Goal: Task Accomplishment & Management: Complete application form

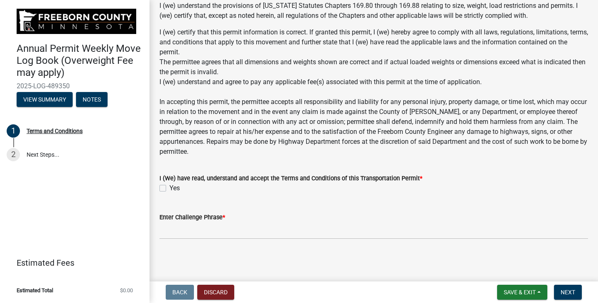
scroll to position [681, 0]
click at [169, 187] on label "Yes" at bounding box center [174, 188] width 10 height 10
click at [169, 187] on input "Yes" at bounding box center [171, 185] width 5 height 5
checkbox input "true"
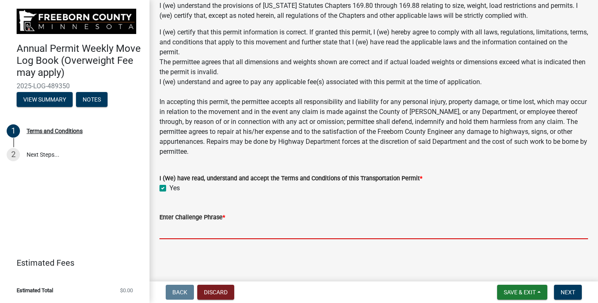
click at [203, 235] on input "Enter Challenge Phrase *" at bounding box center [373, 230] width 428 height 17
type input "[PERSON_NAME]"
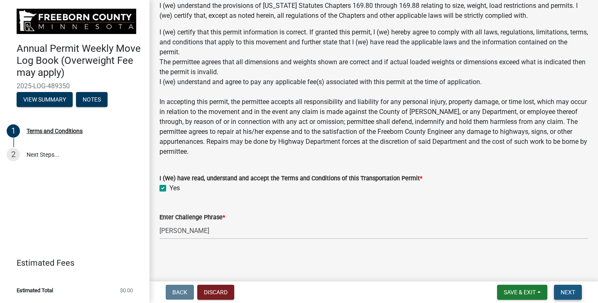
click at [578, 294] on button "Next" at bounding box center [568, 292] width 28 height 15
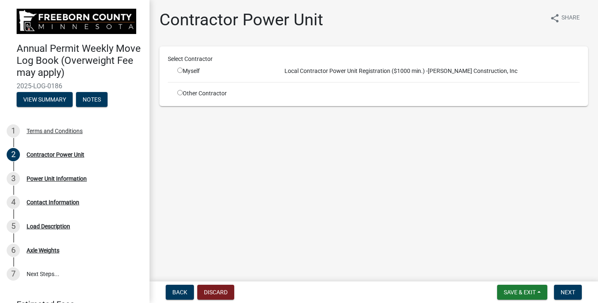
click at [178, 70] on input "radio" at bounding box center [179, 70] width 5 height 5
radio input "true"
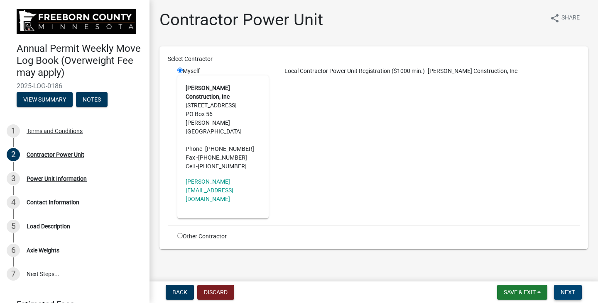
click at [569, 297] on button "Next" at bounding box center [568, 292] width 28 height 15
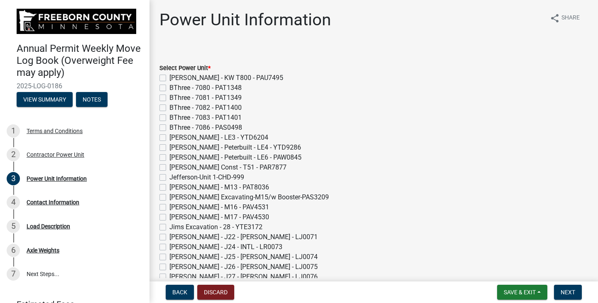
click at [169, 167] on label "[PERSON_NAME] Const - T51 - PAR7877" at bounding box center [227, 168] width 117 height 10
click at [169, 167] on input "[PERSON_NAME] Const - T51 - PAR7877" at bounding box center [171, 165] width 5 height 5
checkbox input "true"
checkbox input "false"
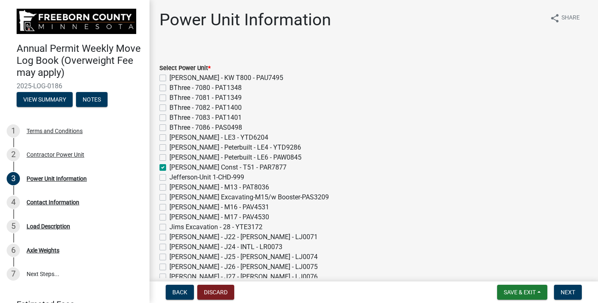
checkbox input "false"
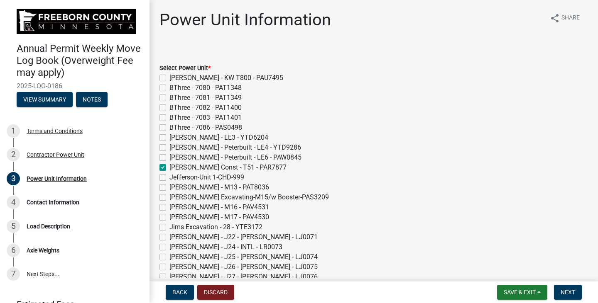
checkbox input "false"
checkbox input "true"
checkbox input "false"
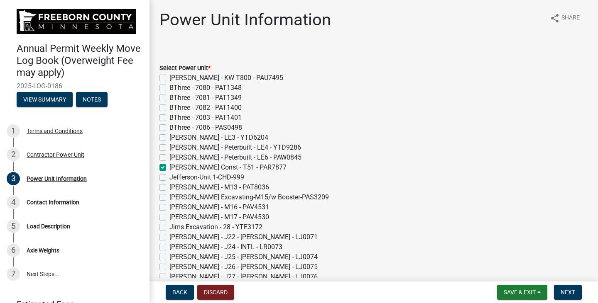
checkbox input "false"
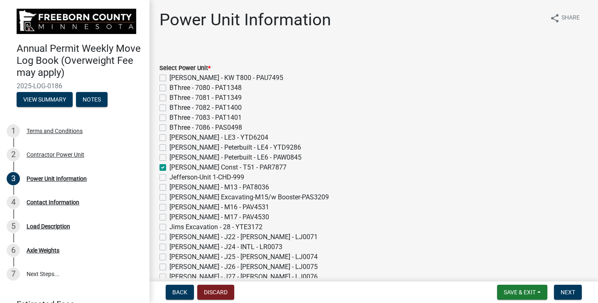
checkbox input "false"
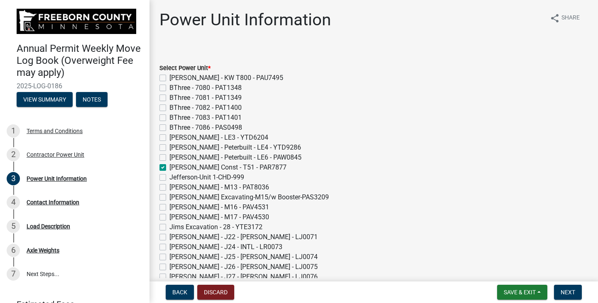
checkbox input "false"
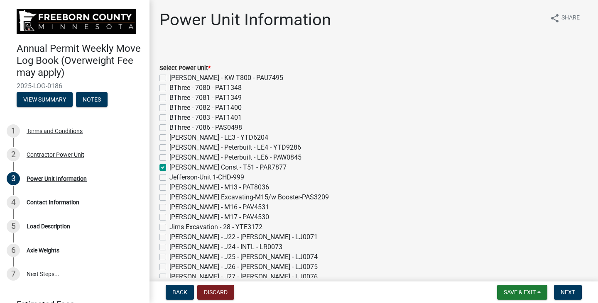
checkbox input "false"
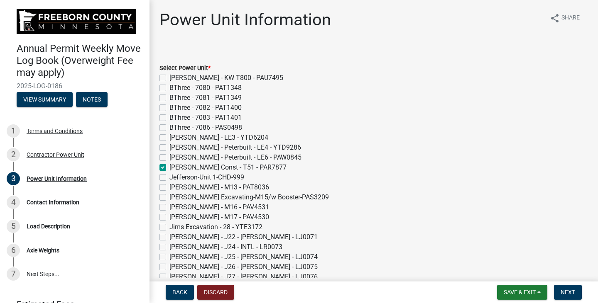
checkbox input "false"
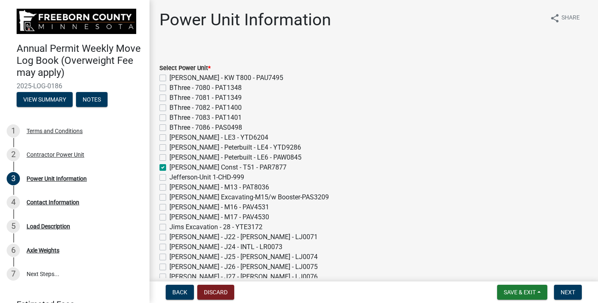
checkbox input "false"
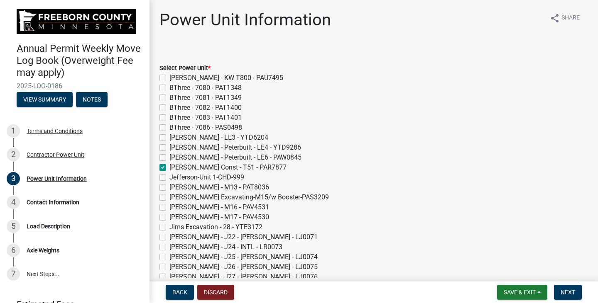
checkbox input "false"
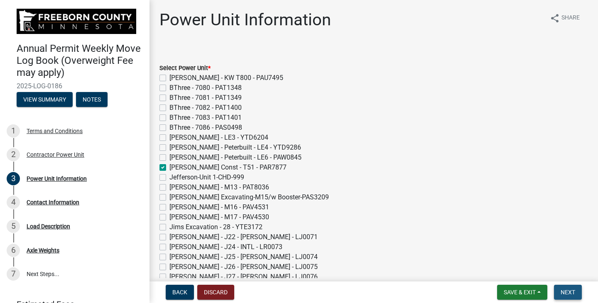
drag, startPoint x: 569, startPoint y: 293, endPoint x: 412, endPoint y: 243, distance: 165.6
click at [569, 293] on span "Next" at bounding box center [567, 292] width 15 height 7
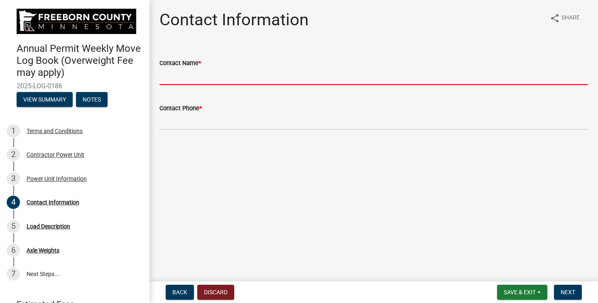
click at [166, 80] on input "Contact Name *" at bounding box center [373, 76] width 428 height 17
type input "[PERSON_NAME]"
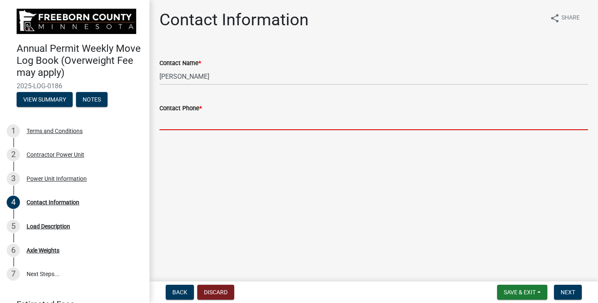
click at [180, 120] on input "Contact Phone *" at bounding box center [373, 121] width 428 height 17
type input "[PHONE_NUMBER]"
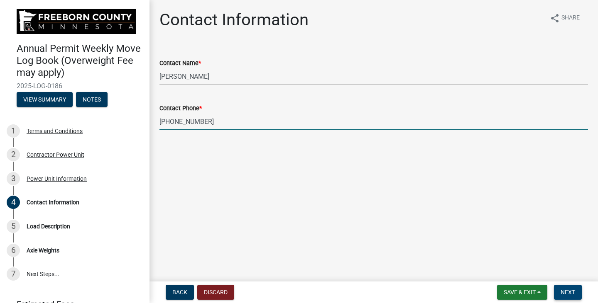
click at [564, 289] on span "Next" at bounding box center [567, 292] width 15 height 7
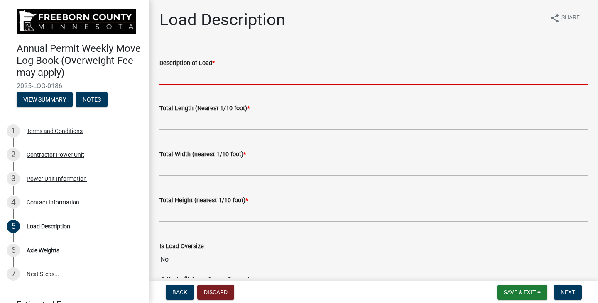
click at [193, 83] on input "Description of Load *" at bounding box center [373, 76] width 428 height 17
type input "240"
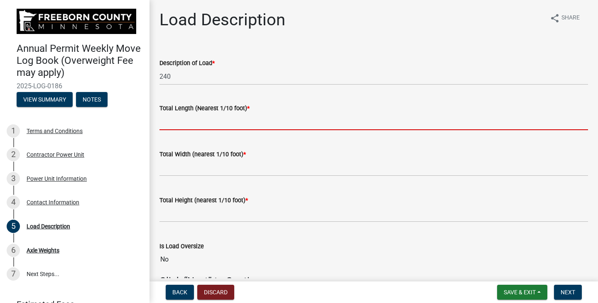
click at [195, 129] on input "text" at bounding box center [373, 121] width 428 height 17
type input "85.0"
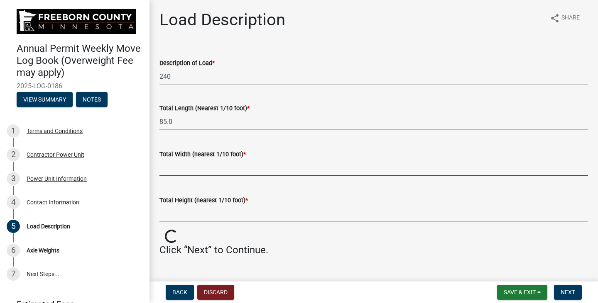
click at [190, 163] on input "text" at bounding box center [373, 167] width 428 height 17
type input "11.0"
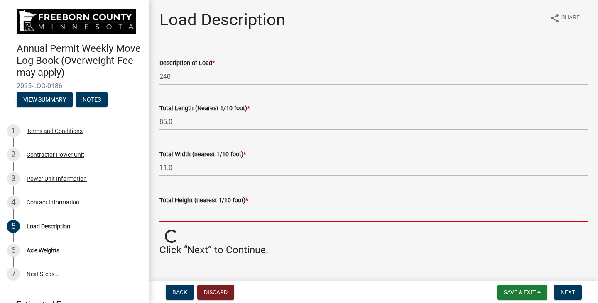
click at [183, 215] on input "text" at bounding box center [373, 213] width 428 height 17
type input "13.0"
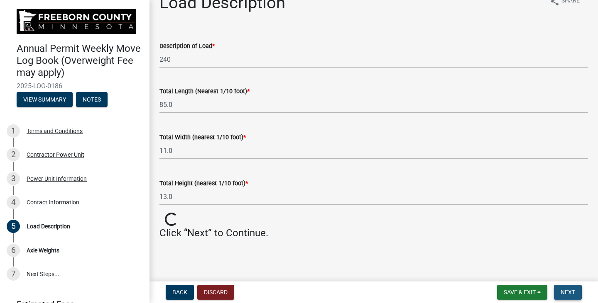
scroll to position [17, 0]
click at [574, 294] on span "Next" at bounding box center [567, 292] width 15 height 7
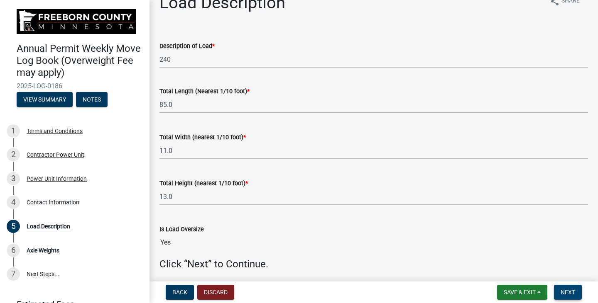
click at [574, 292] on span "Next" at bounding box center [567, 292] width 15 height 7
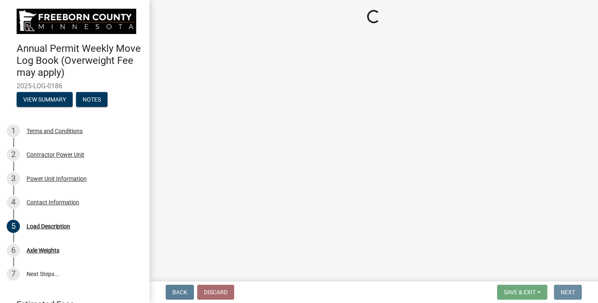
scroll to position [0, 0]
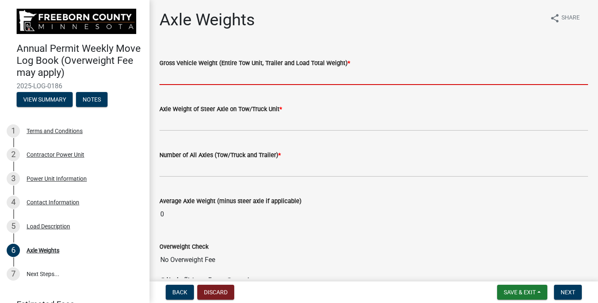
click at [164, 81] on input "text" at bounding box center [373, 76] width 428 height 17
type input "134000"
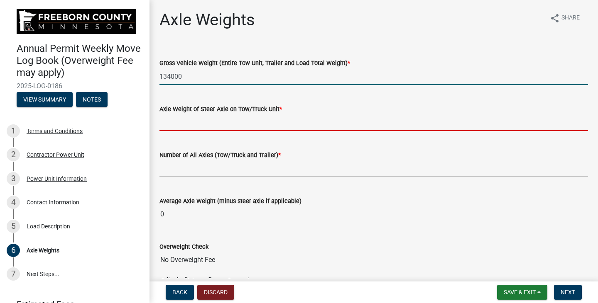
click at [217, 128] on input "text" at bounding box center [373, 122] width 428 height 17
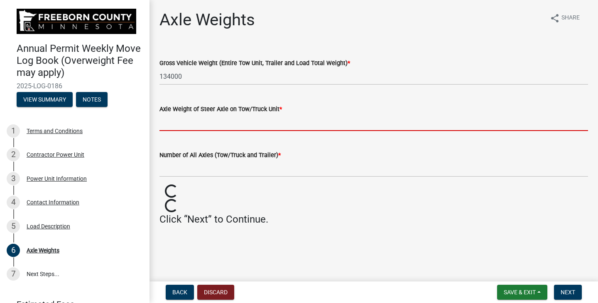
type input "18000"
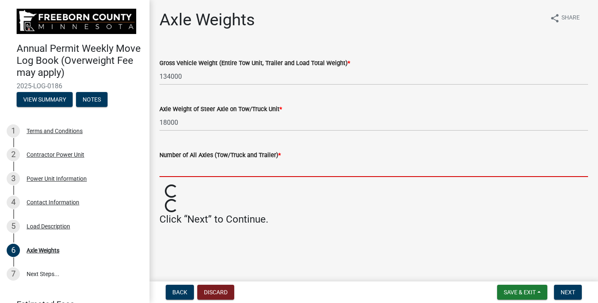
click at [217, 164] on input "text" at bounding box center [373, 168] width 428 height 17
type input "8"
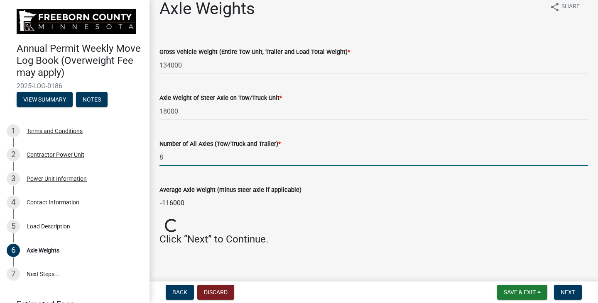
scroll to position [17, 0]
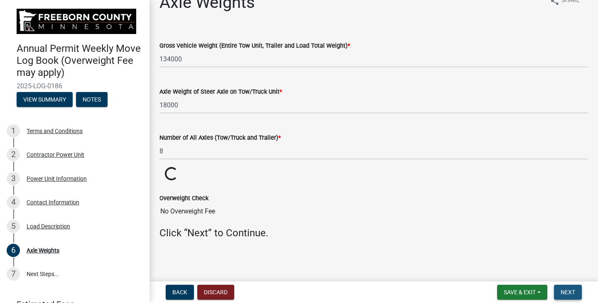
click at [566, 294] on span "Next" at bounding box center [567, 292] width 15 height 7
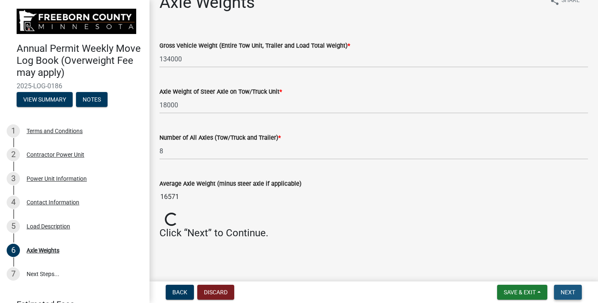
click at [566, 294] on span "Next" at bounding box center [567, 292] width 15 height 7
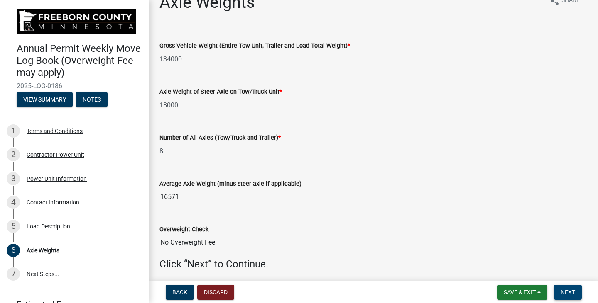
click at [564, 289] on span "Next" at bounding box center [567, 292] width 15 height 7
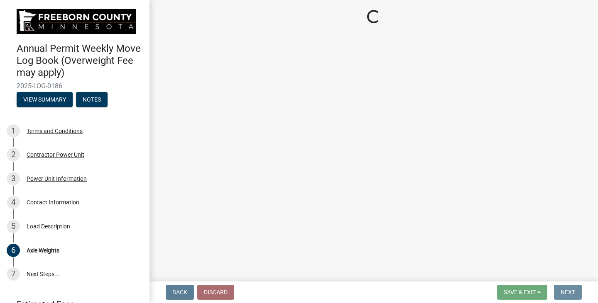
scroll to position [0, 0]
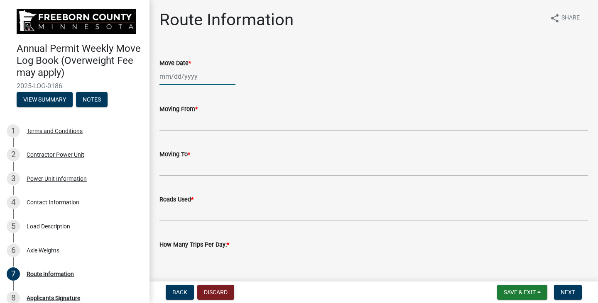
click at [186, 79] on div at bounding box center [197, 76] width 76 height 17
select select "10"
select select "2025"
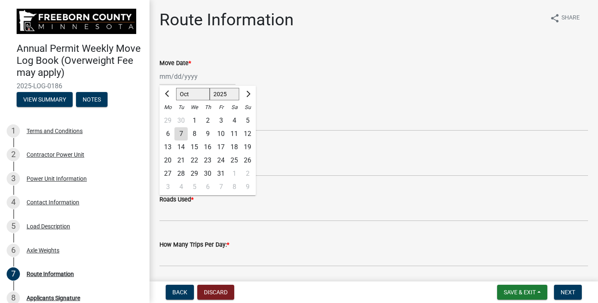
click at [194, 133] on div "8" at bounding box center [194, 133] width 13 height 13
type input "[DATE]"
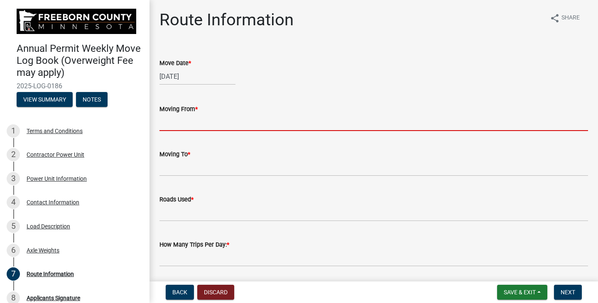
click at [175, 120] on input "Moving From *" at bounding box center [373, 122] width 428 height 17
type input "Hayward TWP"
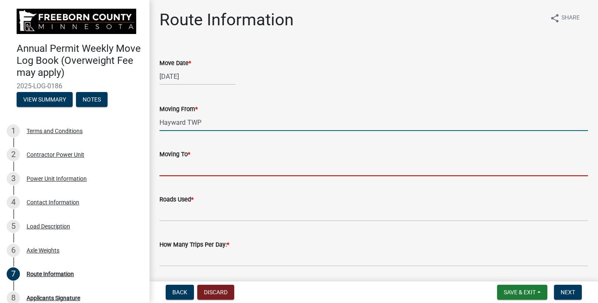
click at [193, 166] on input "Moving To *" at bounding box center [373, 167] width 428 height 17
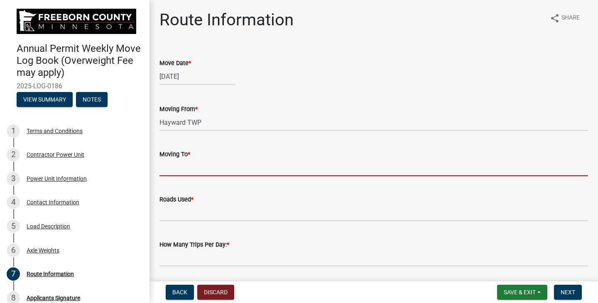
type input "[GEOGRAPHIC_DATA]"
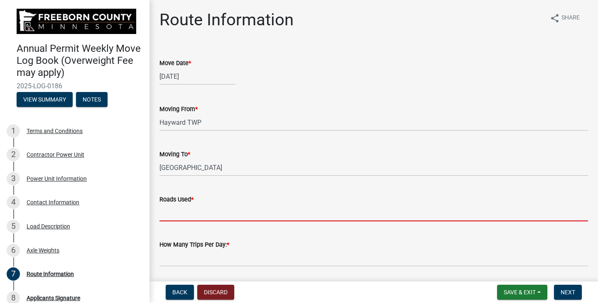
click at [182, 216] on input "Roads Used *" at bounding box center [373, 213] width 428 height 17
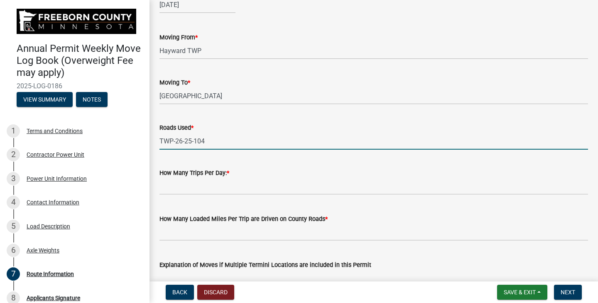
scroll to position [83, 0]
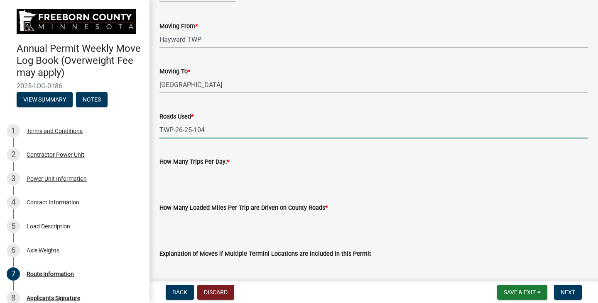
type input "TWP-26-25-104"
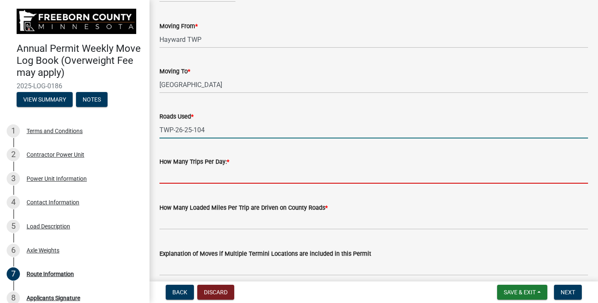
click at [171, 177] on input "text" at bounding box center [373, 175] width 428 height 17
type input "1"
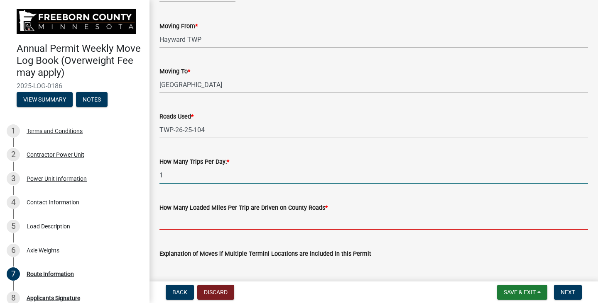
click at [171, 222] on input "text" at bounding box center [373, 221] width 428 height 17
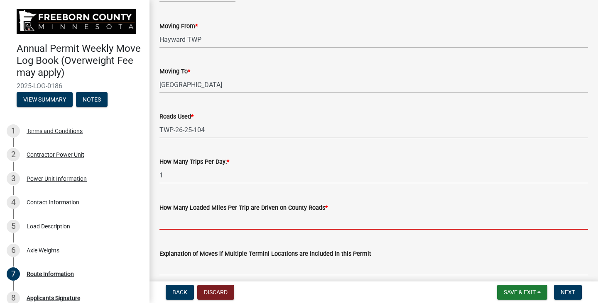
type input "8"
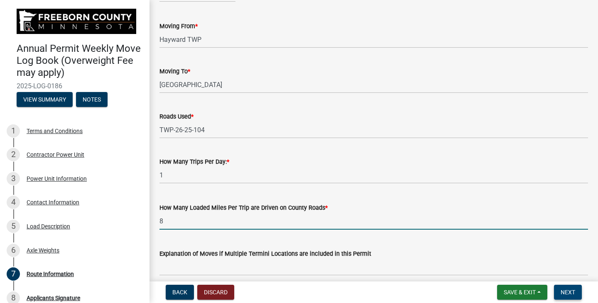
click at [558, 290] on button "Next" at bounding box center [568, 292] width 28 height 15
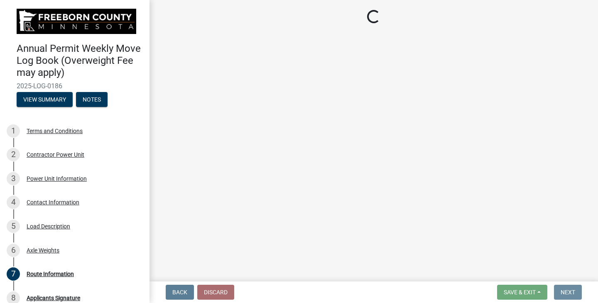
scroll to position [0, 0]
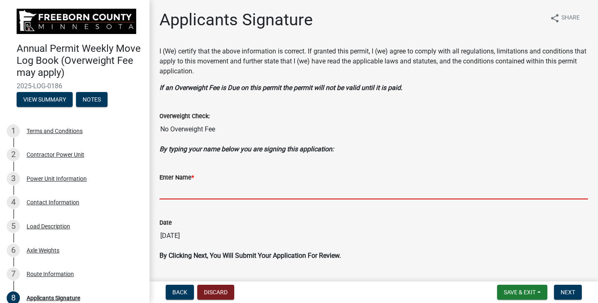
click at [234, 194] on input "Enter Name *" at bounding box center [373, 191] width 428 height 17
type input "[PERSON_NAME]"
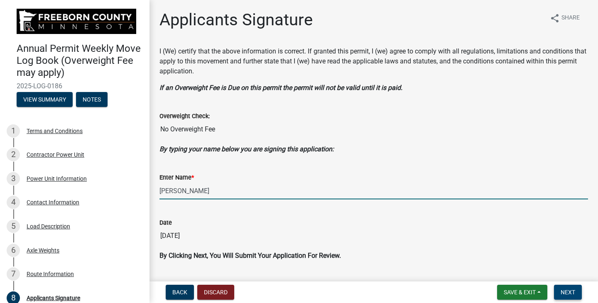
click at [559, 290] on button "Next" at bounding box center [568, 292] width 28 height 15
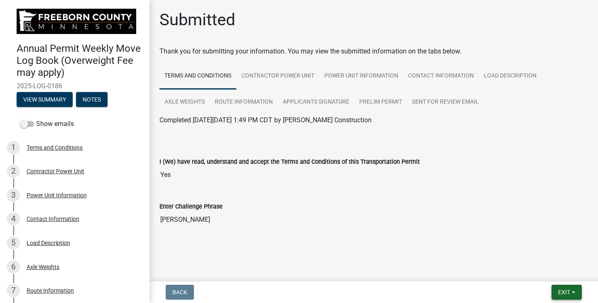
click at [554, 291] on button "Exit" at bounding box center [566, 292] width 30 height 15
click at [541, 272] on button "Save & Exit" at bounding box center [548, 271] width 66 height 20
